Goal: Task Accomplishment & Management: Use online tool/utility

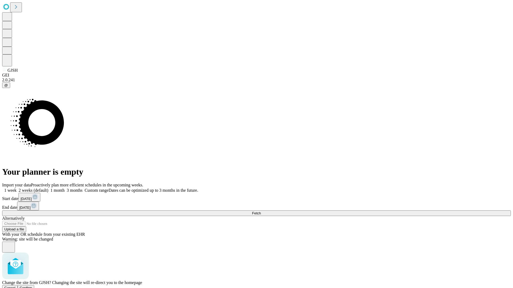
click at [32, 286] on span "Confirm" at bounding box center [26, 288] width 13 height 4
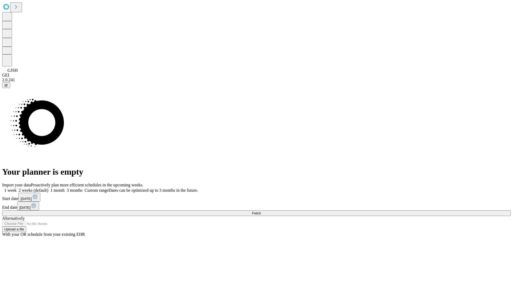
click at [17, 188] on label "1 week" at bounding box center [9, 190] width 14 height 5
click at [261, 212] on span "Fetch" at bounding box center [256, 214] width 9 height 4
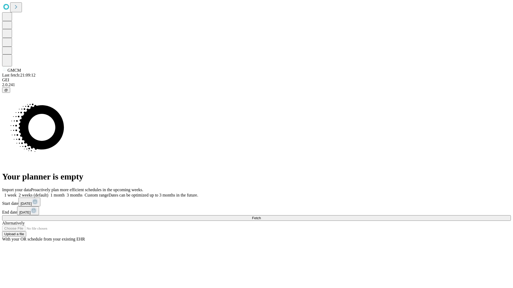
click at [17, 193] on label "1 week" at bounding box center [9, 195] width 14 height 5
click at [261, 216] on span "Fetch" at bounding box center [256, 218] width 9 height 4
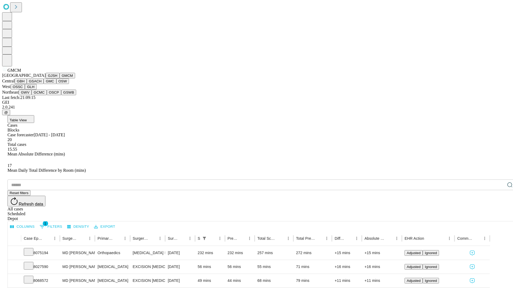
click at [27, 84] on button "GBH" at bounding box center [21, 82] width 12 height 6
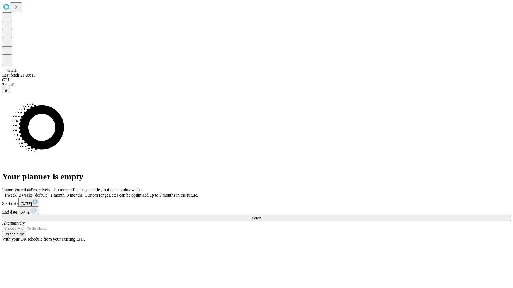
click at [261, 216] on span "Fetch" at bounding box center [256, 218] width 9 height 4
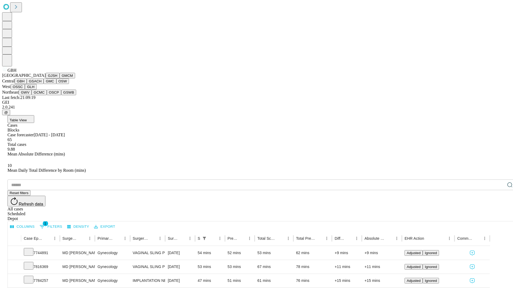
click at [41, 84] on button "GSACH" at bounding box center [35, 82] width 17 height 6
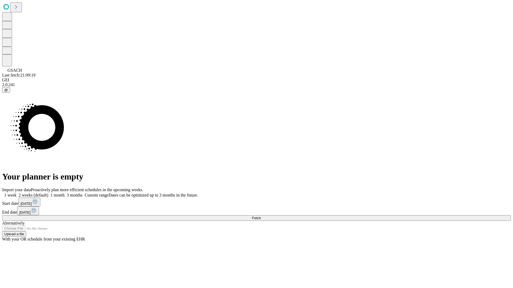
click at [17, 193] on label "1 week" at bounding box center [9, 195] width 14 height 5
click at [261, 216] on span "Fetch" at bounding box center [256, 218] width 9 height 4
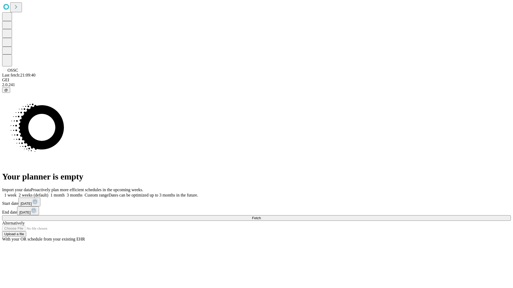
click at [261, 216] on span "Fetch" at bounding box center [256, 218] width 9 height 4
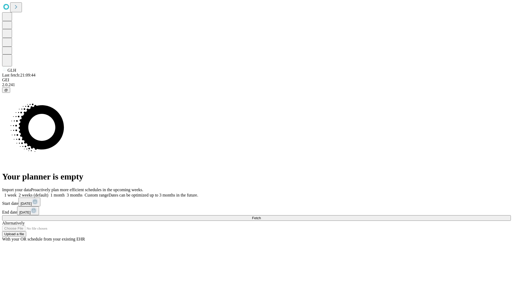
click at [17, 193] on label "1 week" at bounding box center [9, 195] width 14 height 5
click at [261, 216] on span "Fetch" at bounding box center [256, 218] width 9 height 4
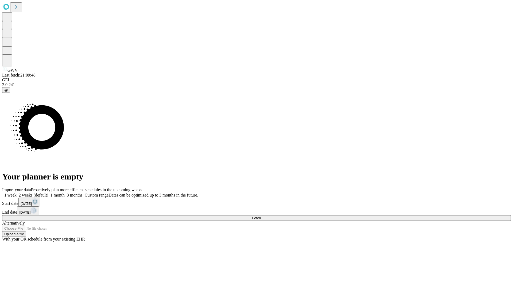
click at [17, 193] on label "1 week" at bounding box center [9, 195] width 14 height 5
click at [261, 216] on span "Fetch" at bounding box center [256, 218] width 9 height 4
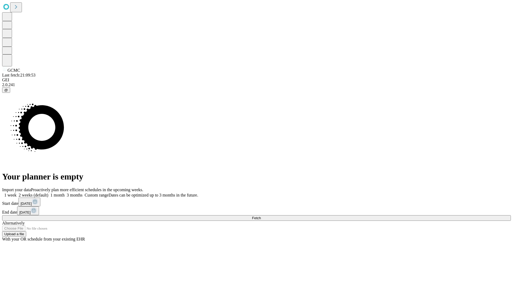
click at [17, 193] on label "1 week" at bounding box center [9, 195] width 14 height 5
click at [261, 216] on span "Fetch" at bounding box center [256, 218] width 9 height 4
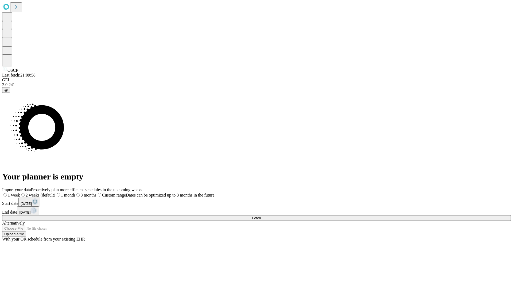
click at [20, 193] on label "1 week" at bounding box center [11, 195] width 18 height 5
click at [261, 216] on span "Fetch" at bounding box center [256, 218] width 9 height 4
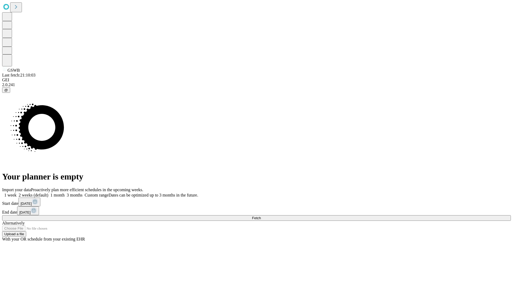
click at [17, 193] on label "1 week" at bounding box center [9, 195] width 14 height 5
click at [261, 216] on span "Fetch" at bounding box center [256, 218] width 9 height 4
